Goal: Task Accomplishment & Management: Manage account settings

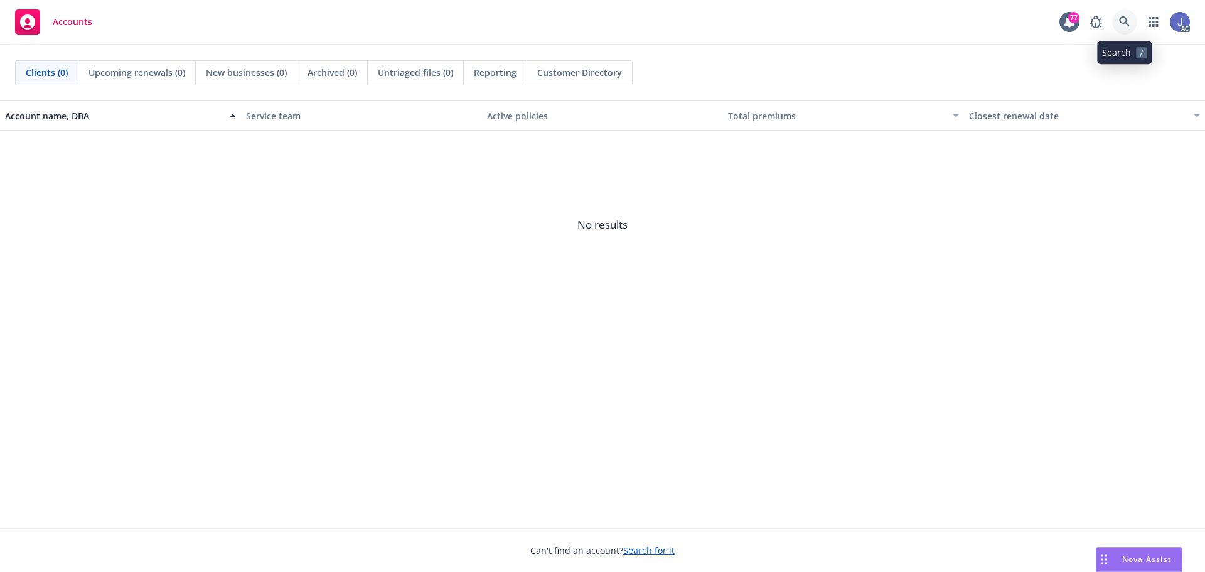
click at [1121, 23] on icon at bounding box center [1124, 21] width 11 height 11
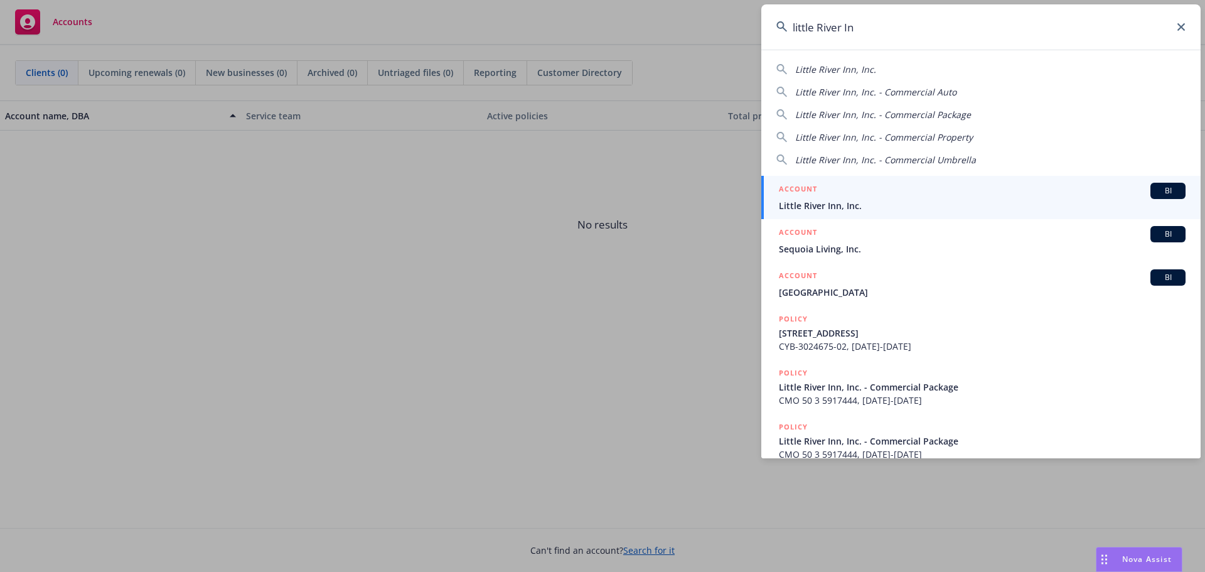
type input "[GEOGRAPHIC_DATA]"
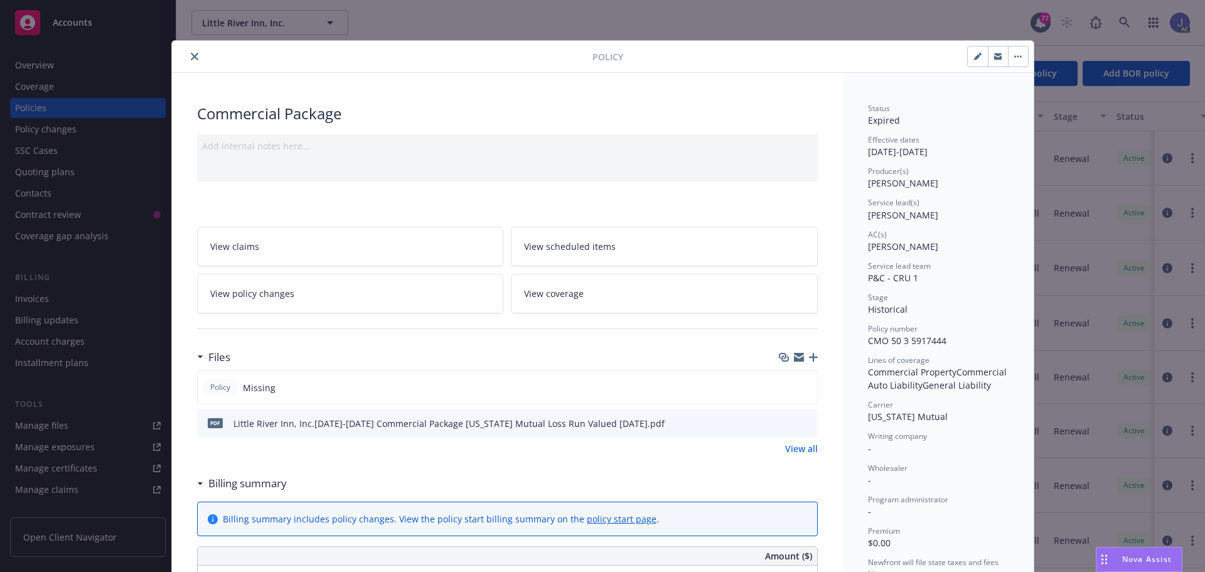
click at [187, 58] on button "close" at bounding box center [194, 56] width 15 height 15
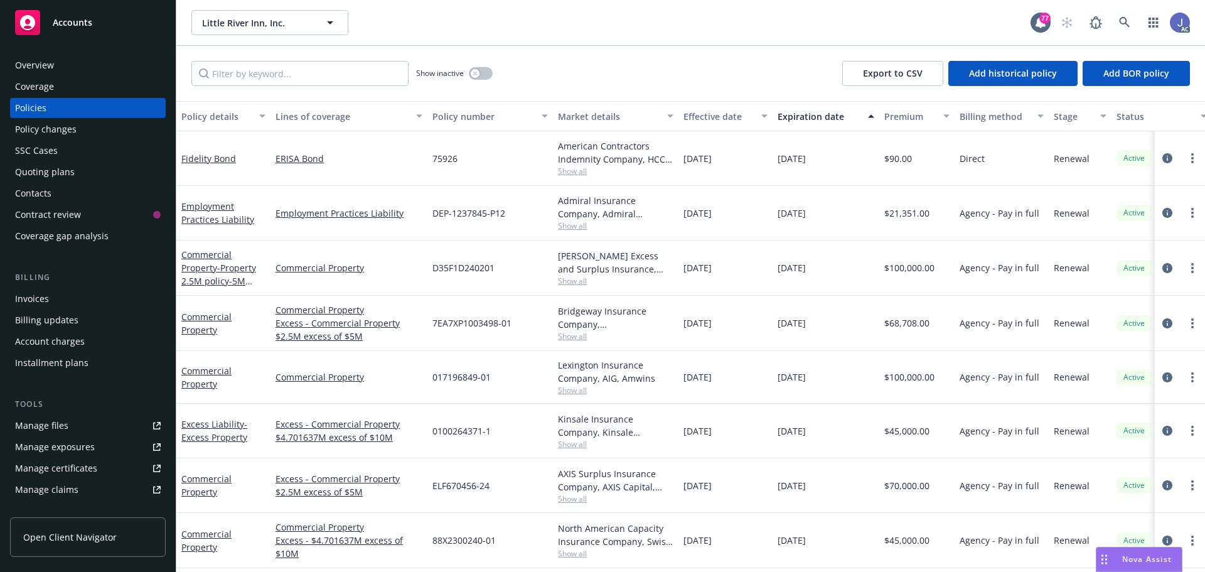
click at [32, 58] on div "Overview" at bounding box center [34, 65] width 39 height 20
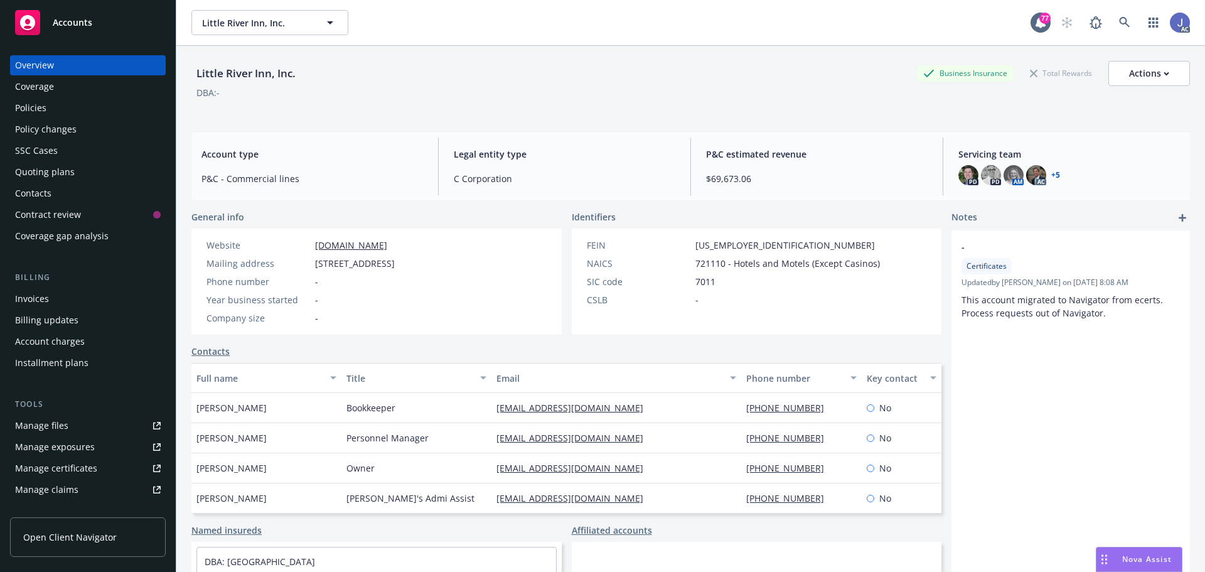
click at [1052, 176] on link "+ 5" at bounding box center [1056, 175] width 9 height 8
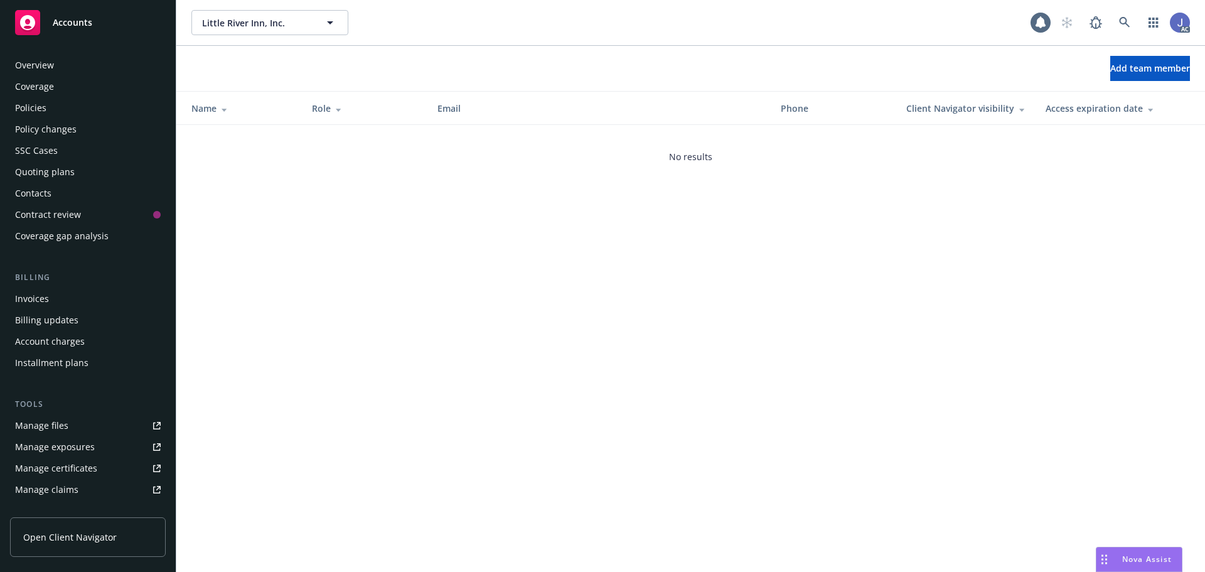
scroll to position [246, 0]
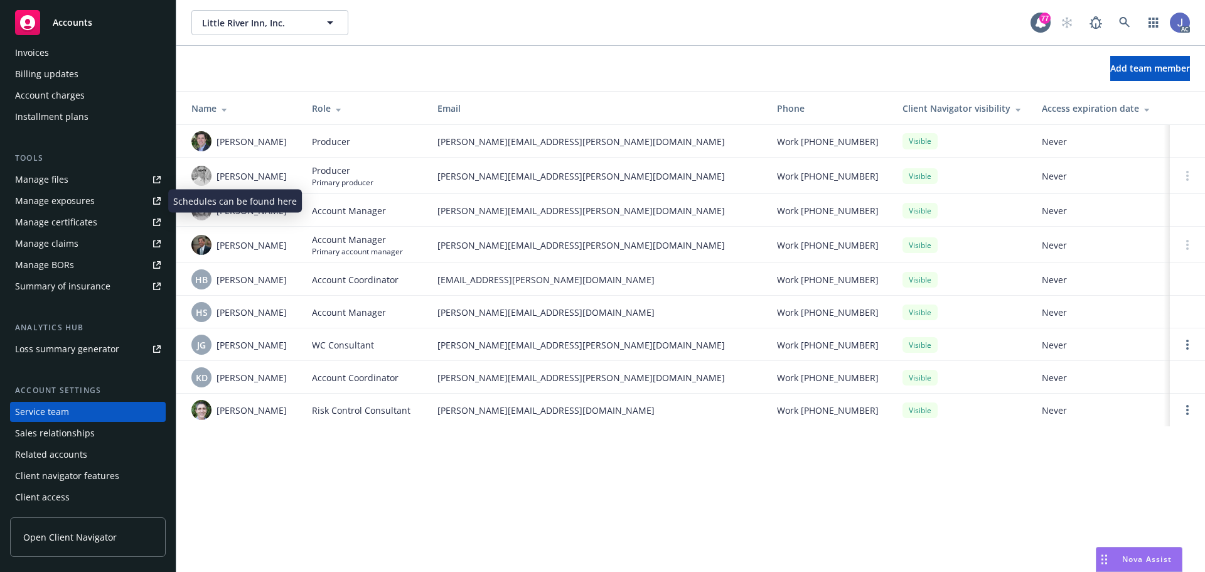
click at [70, 178] on link "Manage files" at bounding box center [88, 180] width 156 height 20
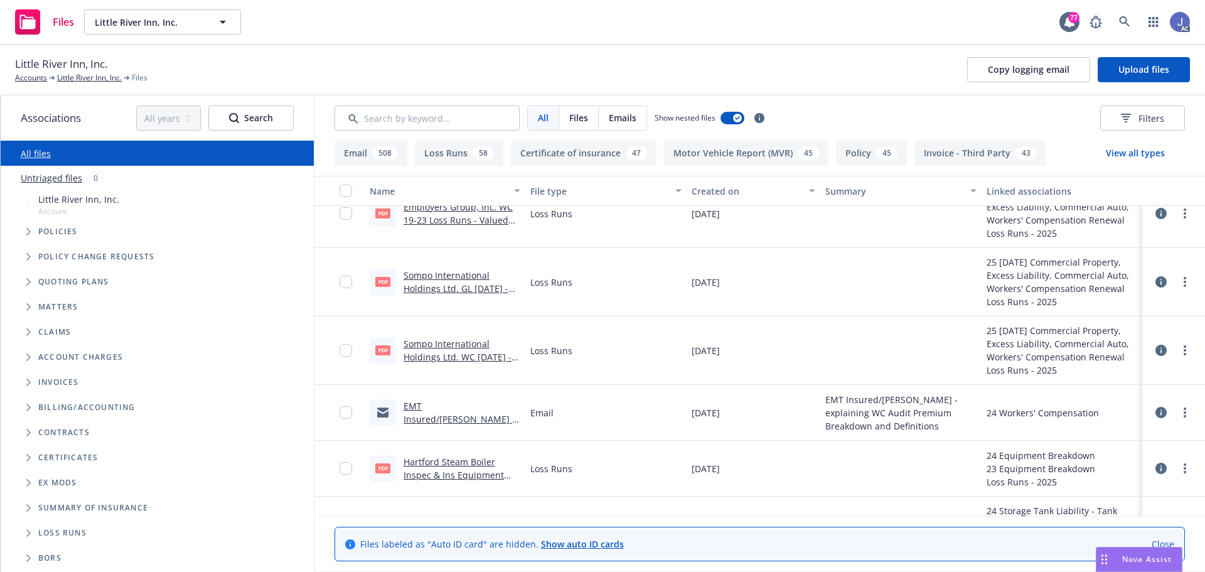
scroll to position [816, 0]
click at [421, 412] on link "EMT Insured/Teresa - explaining WC Audit Premium Breakdown and Definitions .msg" at bounding box center [460, 429] width 112 height 65
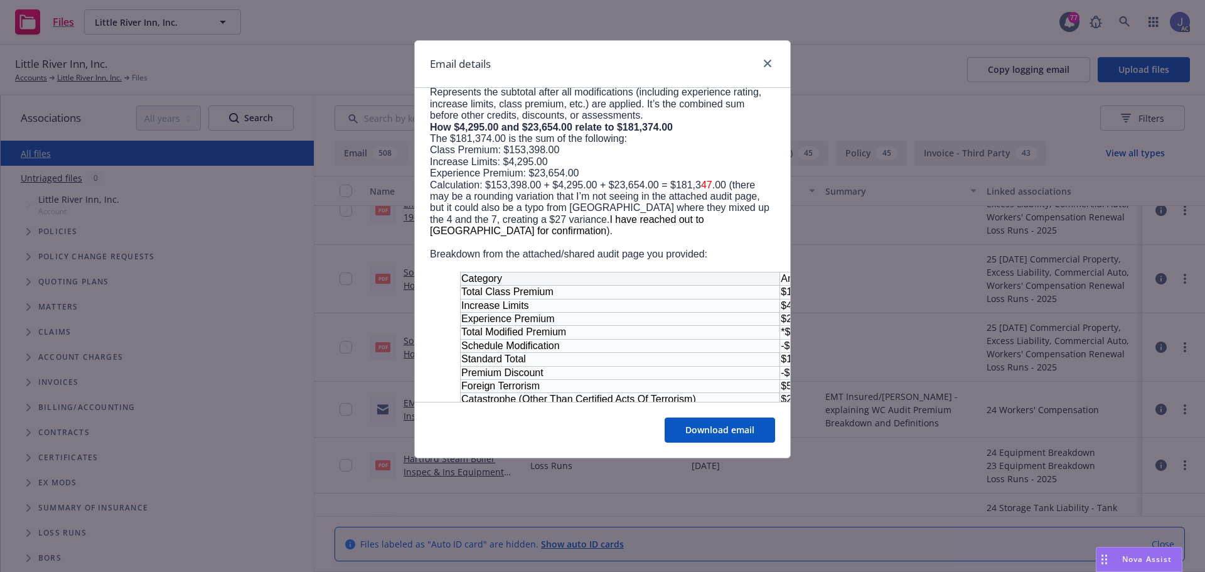
scroll to position [502, 0]
click at [773, 62] on link "close" at bounding box center [767, 63] width 15 height 15
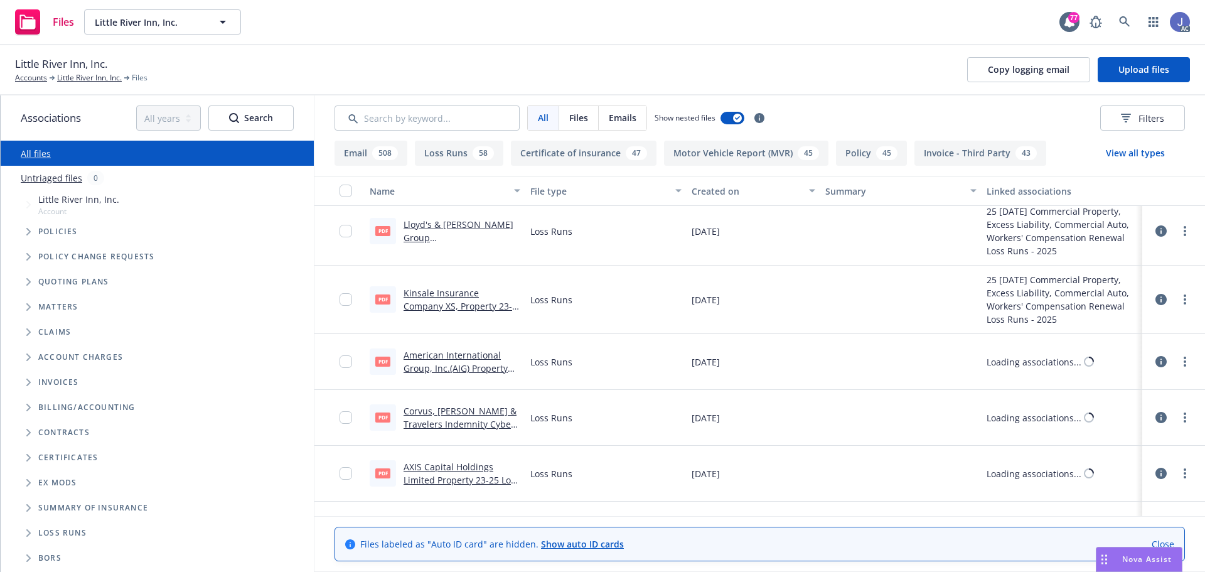
scroll to position [1570, 0]
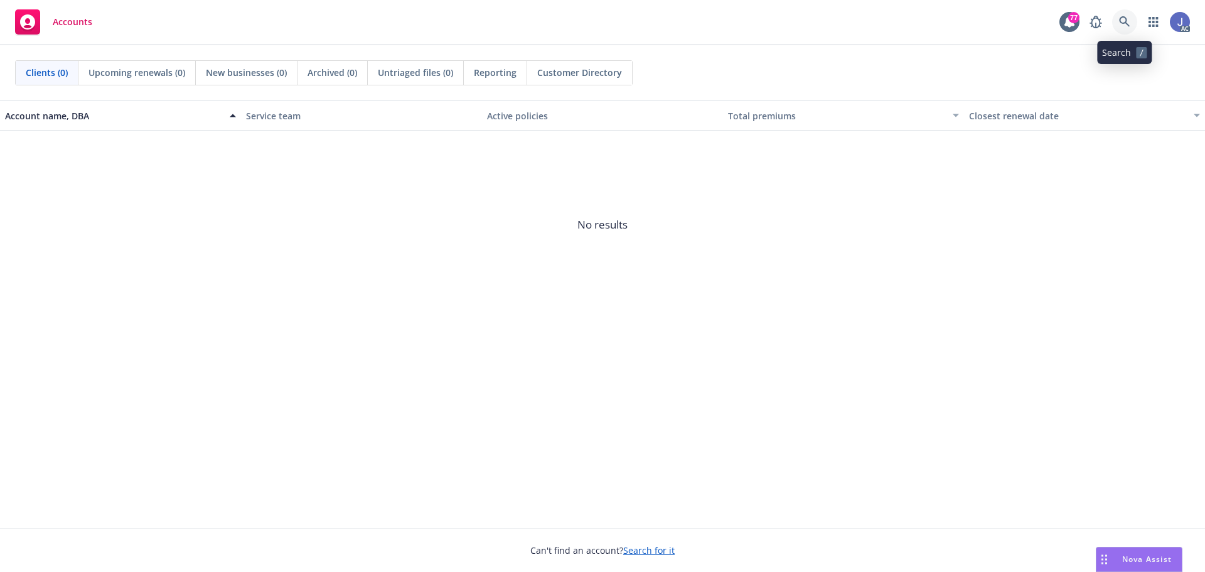
click at [1128, 23] on icon at bounding box center [1124, 21] width 11 height 11
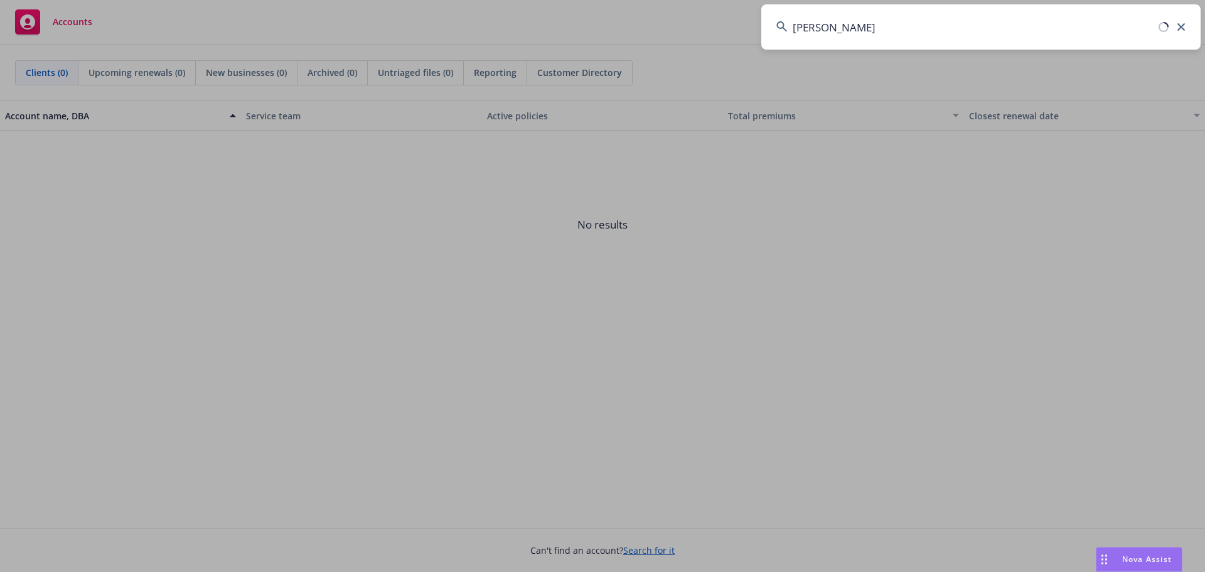
type input "carson consulting"
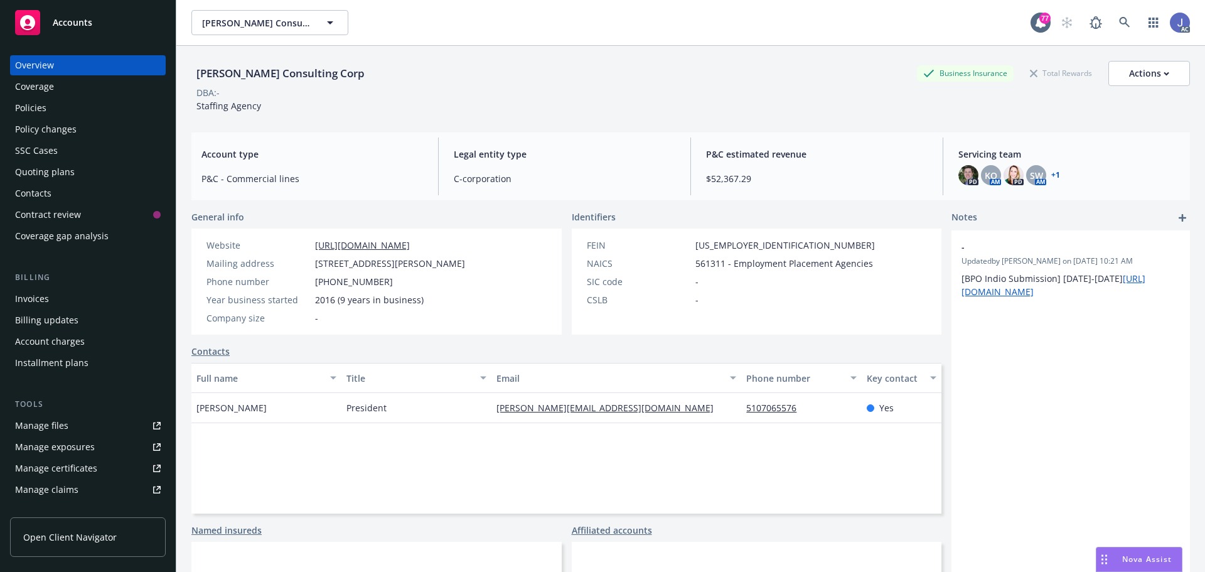
click at [62, 423] on div "Manage files" at bounding box center [41, 426] width 53 height 20
click at [29, 101] on div "Policies" at bounding box center [30, 108] width 31 height 20
